Goal: Information Seeking & Learning: Learn about a topic

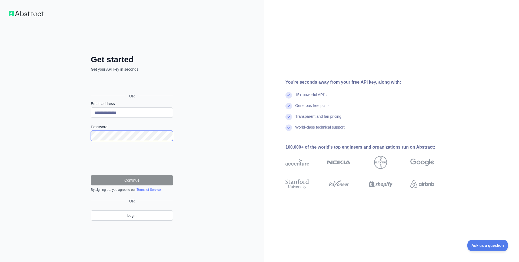
click at [0, 262] on com-1password-button at bounding box center [0, 262] width 0 height 0
click at [133, 181] on button "Continue" at bounding box center [132, 180] width 82 height 10
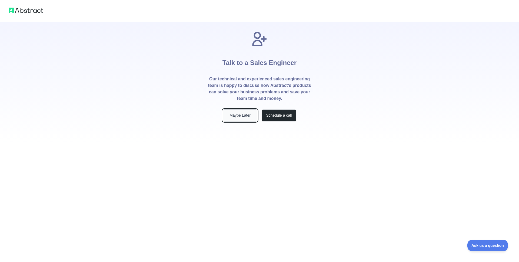
click at [239, 115] on button "Maybe Later" at bounding box center [240, 115] width 35 height 12
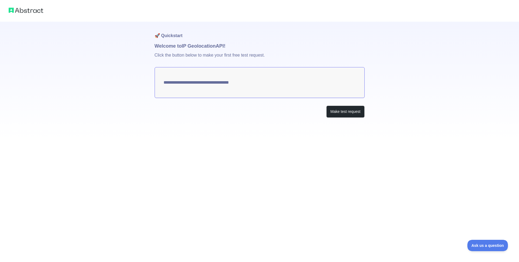
type textarea "**********"
click at [341, 112] on button "Make test request" at bounding box center [345, 111] width 38 height 12
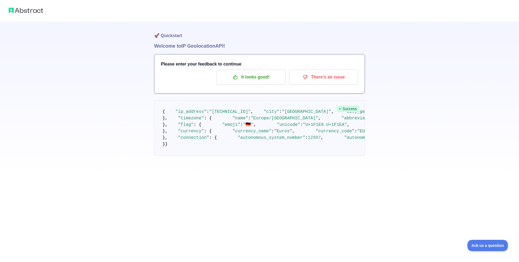
scroll to position [15, 0]
click at [260, 72] on p "It looks good!" at bounding box center [251, 76] width 61 height 9
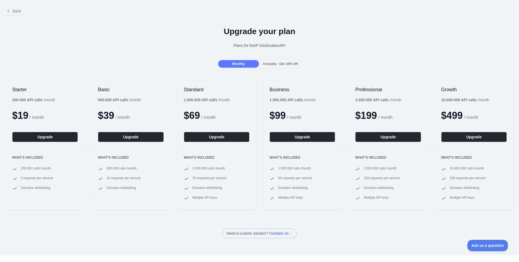
click at [374, 42] on div "Upgrade your plan Plans for the IP Geolocation API" at bounding box center [259, 39] width 519 height 39
click at [373, 239] on div "Back Upgrade your plan Plans for the IP Geolocation API Monthly Annually - Get …" at bounding box center [259, 131] width 519 height 262
click at [94, 41] on div "Upgrade your plan Plans for the IP Geolocation API" at bounding box center [259, 39] width 519 height 39
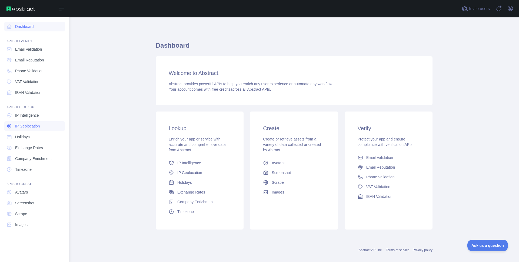
click at [25, 127] on span "IP Geolocation" at bounding box center [27, 125] width 25 height 5
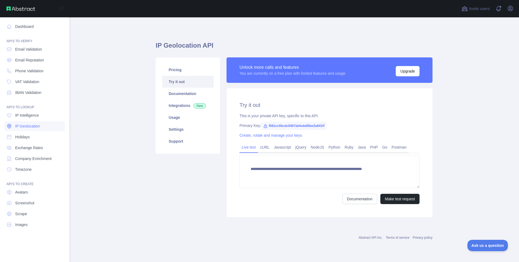
type textarea "**********"
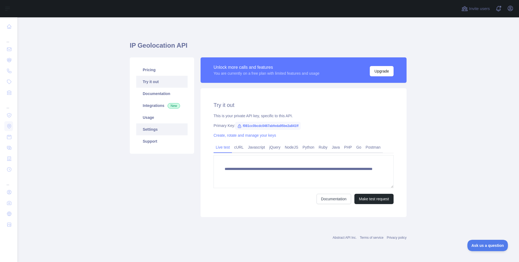
click at [148, 130] on link "Settings" at bounding box center [161, 129] width 51 height 12
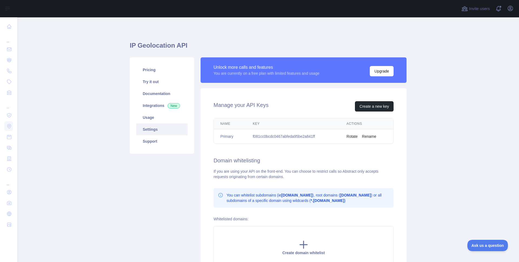
click at [424, 160] on main "IP Geolocation API Pricing Try it out Documentation Integrations New Usage Sett…" at bounding box center [268, 139] width 502 height 245
click at [279, 137] on td "f081cc0bcdc0467abfeda95be2a841ff" at bounding box center [293, 136] width 94 height 14
copy td "f081cc0bcdc0467abfeda95be2a841ff"
click at [450, 64] on main "IP Geolocation API Pricing Try it out Documentation Integrations New Usage Sett…" at bounding box center [268, 139] width 502 height 245
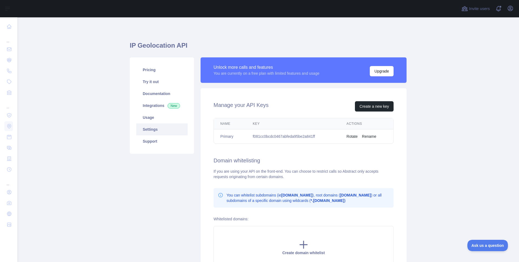
click at [447, 167] on main "IP Geolocation API Pricing Try it out Documentation Integrations New Usage Sett…" at bounding box center [268, 139] width 502 height 245
click at [151, 72] on link "Pricing" at bounding box center [161, 70] width 51 height 12
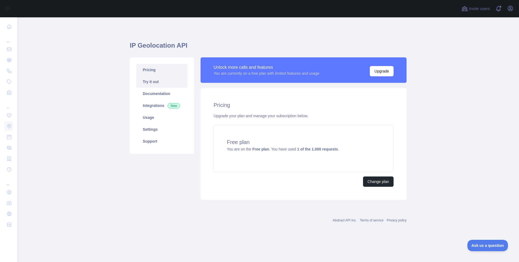
click at [151, 84] on link "Try it out" at bounding box center [161, 82] width 51 height 12
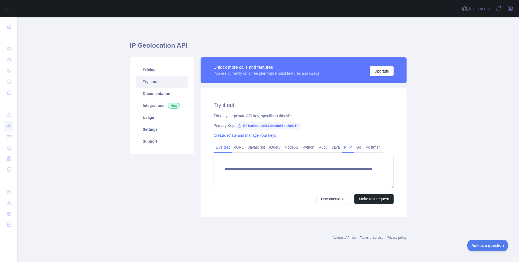
click at [352, 147] on link "PHP" at bounding box center [348, 147] width 12 height 9
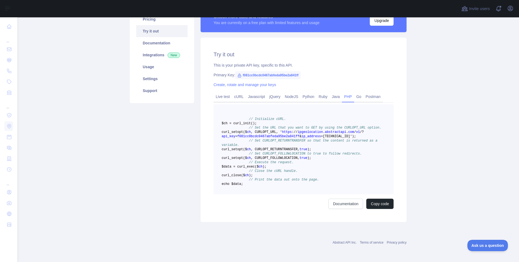
scroll to position [64, 0]
drag, startPoint x: 223, startPoint y: 127, endPoint x: 300, endPoint y: 130, distance: 76.4
click at [300, 130] on span "curl _setopt($ ch , CURLOPT_URL, ' https : / / ipgeolocation . abstractapi . co…" at bounding box center [293, 134] width 142 height 8
copy span "https : / / ipgeolocation . abstractapi . com / v1 / ? api_key = f081cc0bcdc046…"
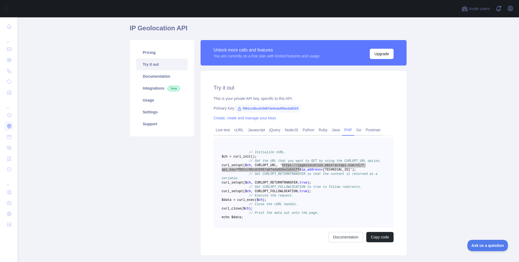
scroll to position [15, 0]
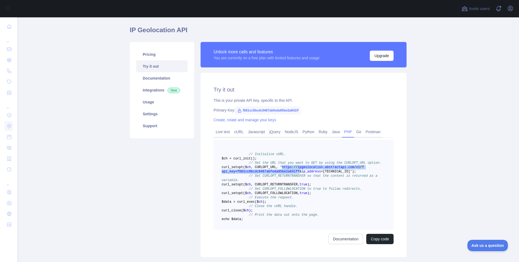
click at [410, 136] on div "Unlock more calls and features You are currently on a free plan with limited fe…" at bounding box center [303, 149] width 213 height 215
click at [87, 60] on main "IP Geolocation API Pricing Try it out Documentation Integrations New Usage Sett…" at bounding box center [268, 139] width 502 height 245
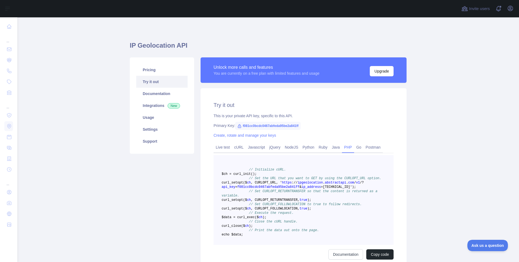
click at [457, 101] on main "IP Geolocation API Pricing Try it out Documentation Integrations New Usage Sett…" at bounding box center [268, 139] width 502 height 245
click at [105, 93] on main "IP Geolocation API Pricing Try it out Documentation Integrations New Usage Sett…" at bounding box center [268, 139] width 502 height 245
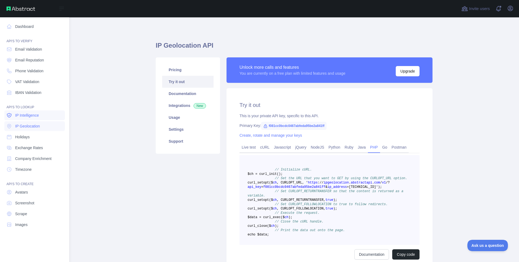
click at [31, 114] on span "IP Intelligence" at bounding box center [27, 115] width 24 height 5
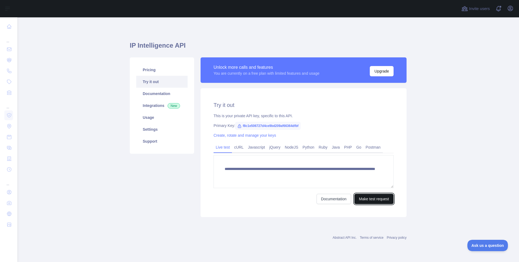
click at [373, 199] on button "Make test request" at bounding box center [374, 199] width 39 height 10
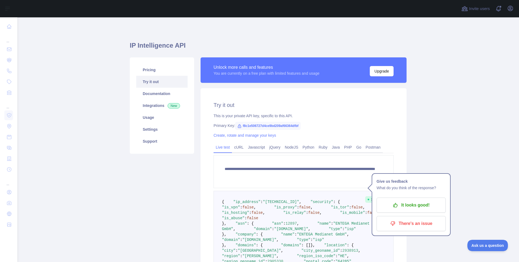
click at [461, 140] on main "**********" at bounding box center [268, 139] width 502 height 245
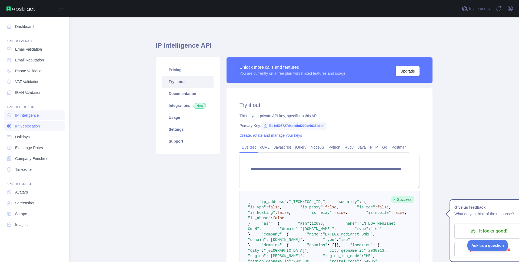
click at [21, 125] on span "IP Geolocation" at bounding box center [27, 125] width 25 height 5
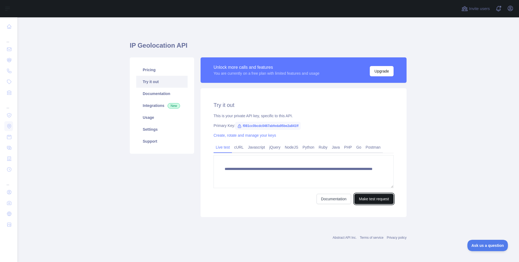
click at [378, 198] on button "Make test request" at bounding box center [374, 199] width 39 height 10
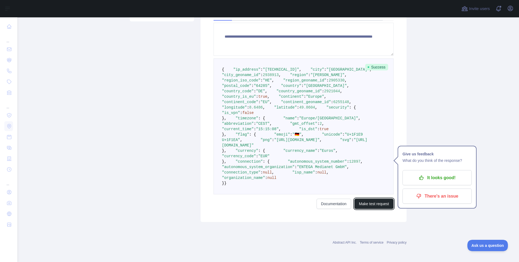
scroll to position [268, 0]
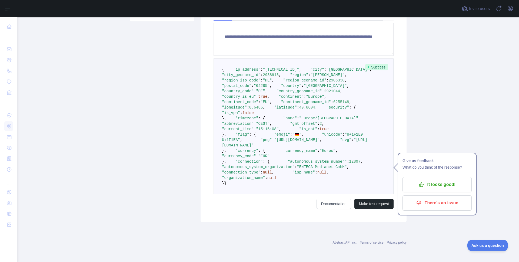
click at [436, 193] on main "**********" at bounding box center [268, 139] width 502 height 245
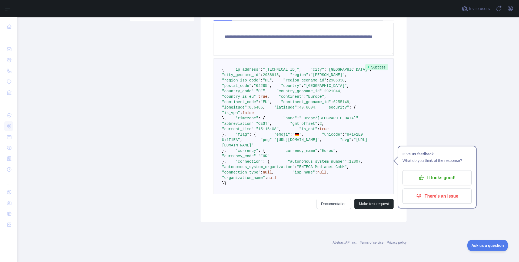
scroll to position [0, 0]
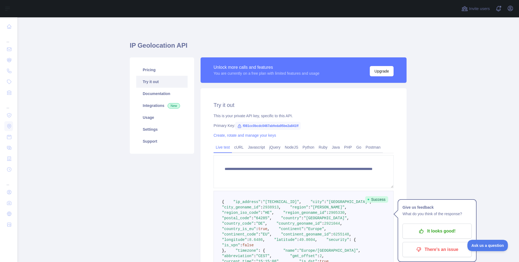
click at [460, 127] on main "**********" at bounding box center [268, 139] width 502 height 245
click at [441, 235] on p "It looks good!" at bounding box center [437, 230] width 61 height 9
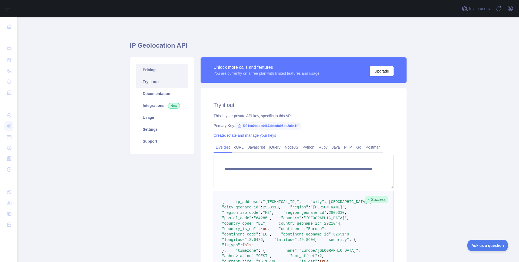
click at [154, 70] on link "Pricing" at bounding box center [161, 70] width 51 height 12
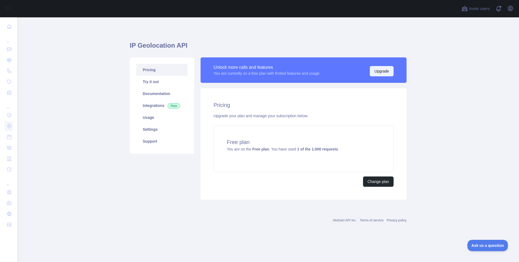
click at [378, 71] on button "Upgrade" at bounding box center [382, 71] width 24 height 10
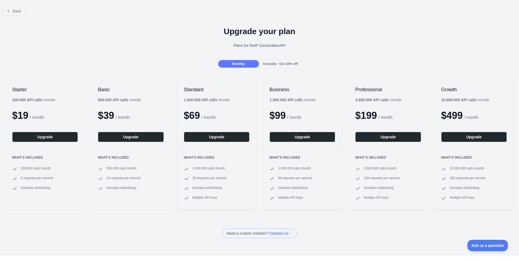
click at [95, 55] on div "Upgrade your plan Plans for the IP Geolocation API" at bounding box center [259, 39] width 519 height 39
click at [8, 12] on icon at bounding box center [8, 11] width 4 height 4
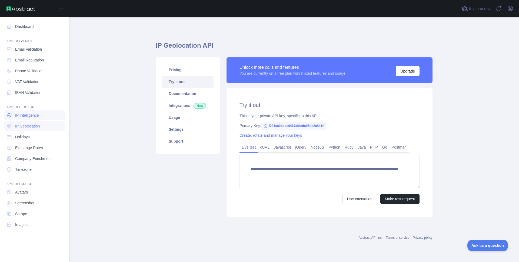
click at [22, 115] on span "IP Intelligence" at bounding box center [27, 115] width 24 height 5
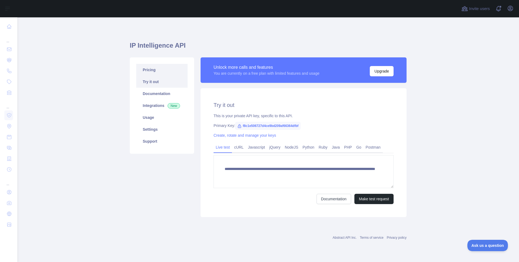
click at [150, 70] on link "Pricing" at bounding box center [161, 70] width 51 height 12
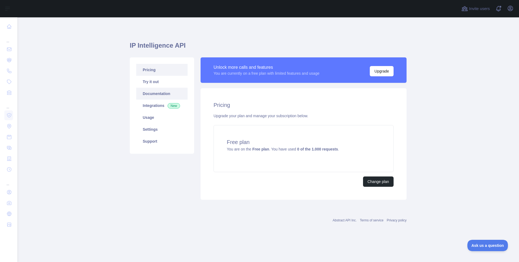
click at [154, 89] on link "Documentation" at bounding box center [161, 94] width 51 height 12
click at [150, 85] on link "Try it out" at bounding box center [161, 82] width 51 height 12
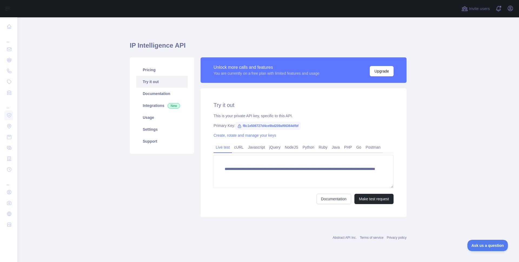
click at [264, 223] on div "**********" at bounding box center [268, 127] width 277 height 194
click at [384, 198] on button "Make test request" at bounding box center [374, 199] width 39 height 10
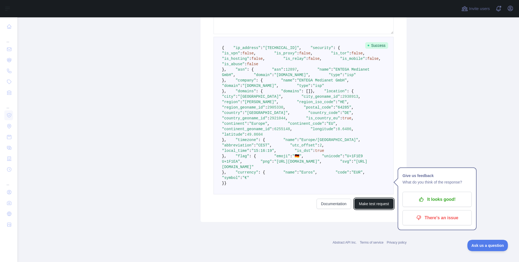
scroll to position [215, 0]
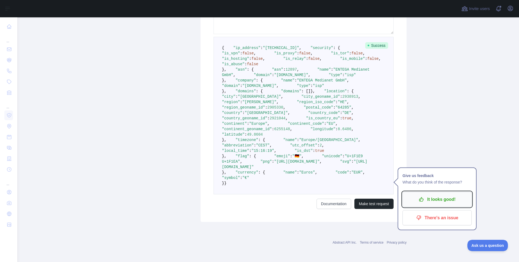
click at [442, 195] on p "It looks good!" at bounding box center [437, 199] width 61 height 9
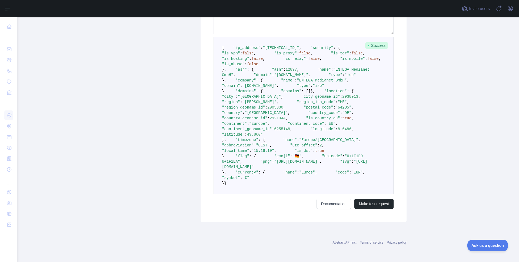
scroll to position [0, 0]
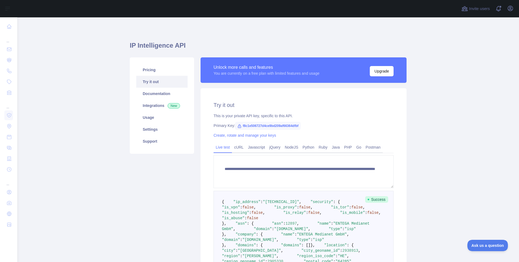
click at [58, 69] on main "**********" at bounding box center [268, 139] width 502 height 245
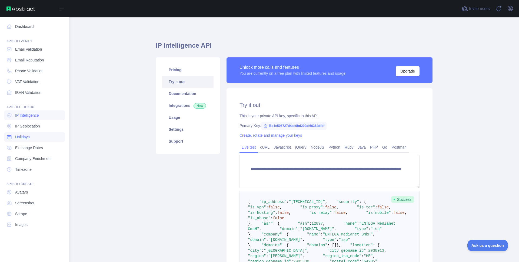
click at [23, 139] on span "Holidays" at bounding box center [22, 136] width 15 height 5
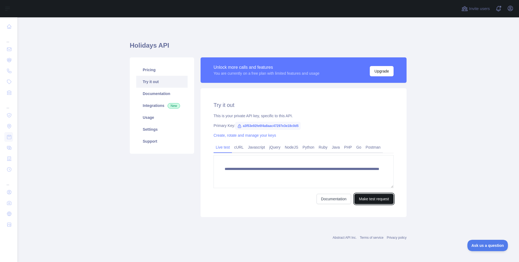
click at [378, 197] on button "Make test request" at bounding box center [374, 199] width 39 height 10
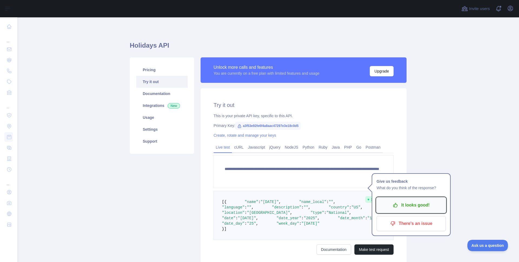
click at [414, 207] on p "It looks good!" at bounding box center [411, 204] width 61 height 9
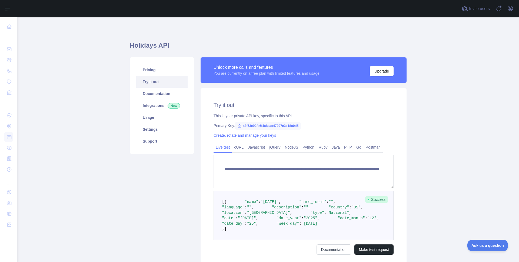
click at [60, 71] on main "**********" at bounding box center [268, 139] width 502 height 245
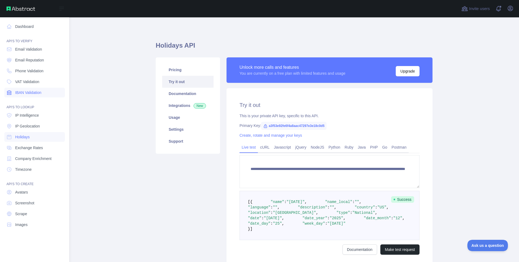
click at [29, 92] on span "IBAN Validation" at bounding box center [28, 92] width 26 height 5
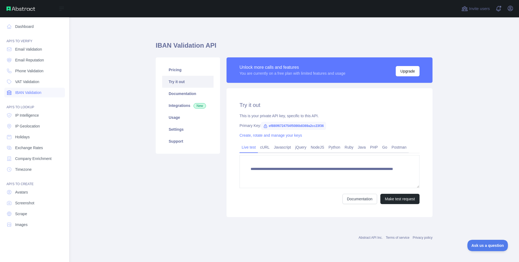
click at [29, 92] on span "IBAN Validation" at bounding box center [28, 92] width 26 height 5
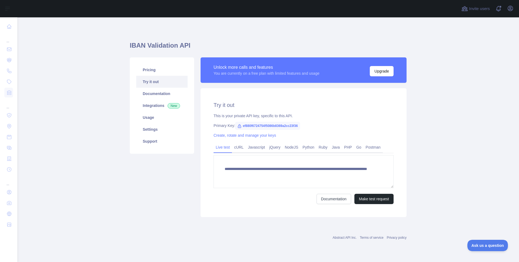
click at [102, 102] on main "**********" at bounding box center [268, 139] width 502 height 245
click at [151, 71] on link "Pricing" at bounding box center [161, 70] width 51 height 12
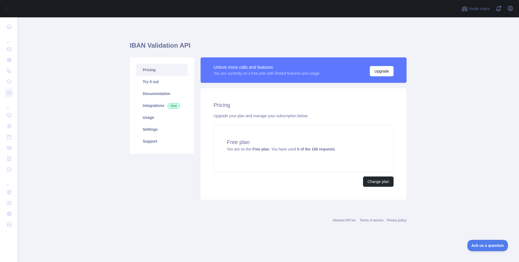
click at [86, 124] on main "IBAN Validation API Pricing Try it out Documentation Integrations New Usage Set…" at bounding box center [268, 139] width 502 height 245
click at [379, 72] on button "Upgrade" at bounding box center [382, 71] width 24 height 10
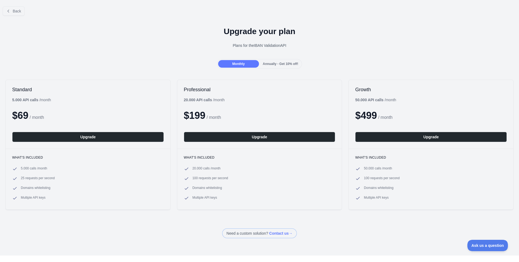
click at [110, 21] on div "Upgrade your plan Plans for the IBAN Validation API" at bounding box center [259, 39] width 519 height 39
click at [15, 12] on span "Back" at bounding box center [17, 11] width 8 height 4
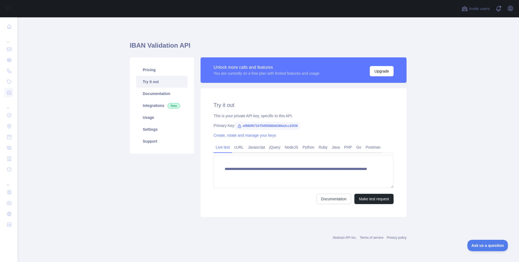
click at [96, 161] on main "**********" at bounding box center [268, 139] width 502 height 245
